Goal: Find contact information: Find contact information

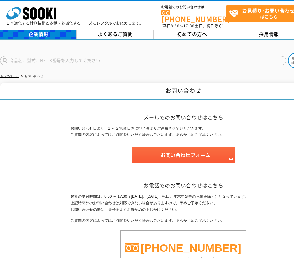
click at [49, 33] on link "企業情報" at bounding box center [38, 34] width 77 height 9
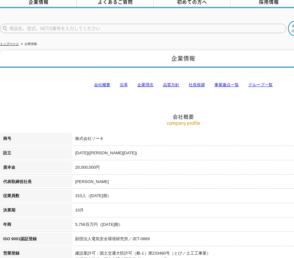
scroll to position [117, 0]
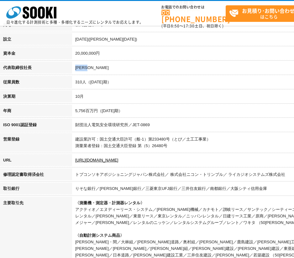
drag, startPoint x: 102, startPoint y: 70, endPoint x: 68, endPoint y: 70, distance: 34.1
click at [54, 70] on tr "代表取締役社長 梶原 英登" at bounding box center [183, 69] width 366 height 14
copy tr "代表取締役社長 梶原 英登"
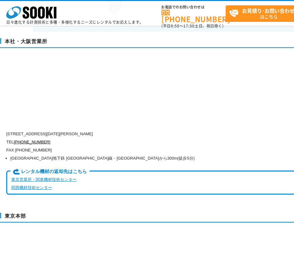
scroll to position [1486, 0]
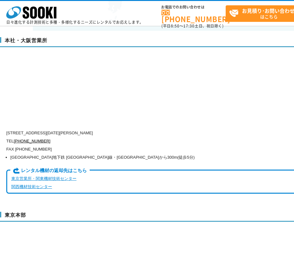
drag, startPoint x: 135, startPoint y: 126, endPoint x: 33, endPoint y: 128, distance: 102.3
click at [33, 129] on p "〒550-0005 大阪府大阪市西区西本町1-15-10 辰野西本町ビル13階" at bounding box center [156, 133] width 300 height 8
copy p "大阪府大阪市西区西本町1-15-10 辰野西本町ビル13階"
drag, startPoint x: 46, startPoint y: 135, endPoint x: 15, endPoint y: 137, distance: 31.7
click at [15, 137] on p "TEL 0120-856-990" at bounding box center [156, 141] width 300 height 8
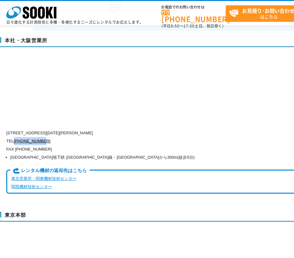
copy link "[PHONE_NUMBER]"
